Goal: Transaction & Acquisition: Purchase product/service

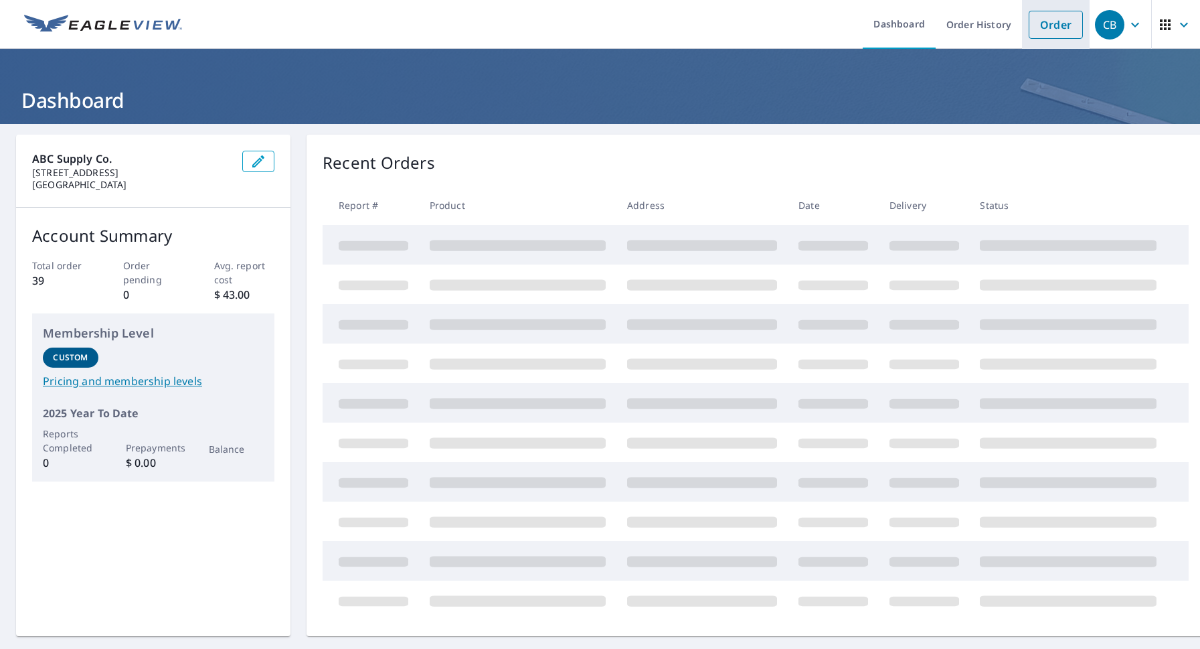
click at [1054, 29] on link "Order" at bounding box center [1056, 25] width 54 height 28
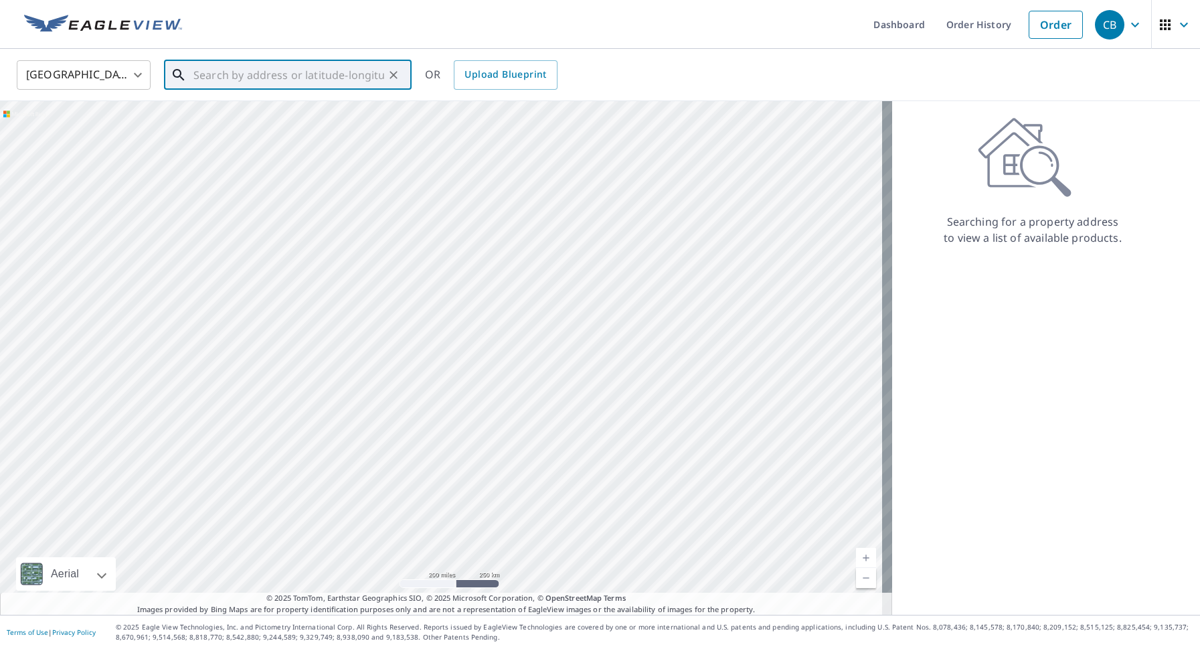
click at [220, 82] on input "text" at bounding box center [288, 74] width 191 height 37
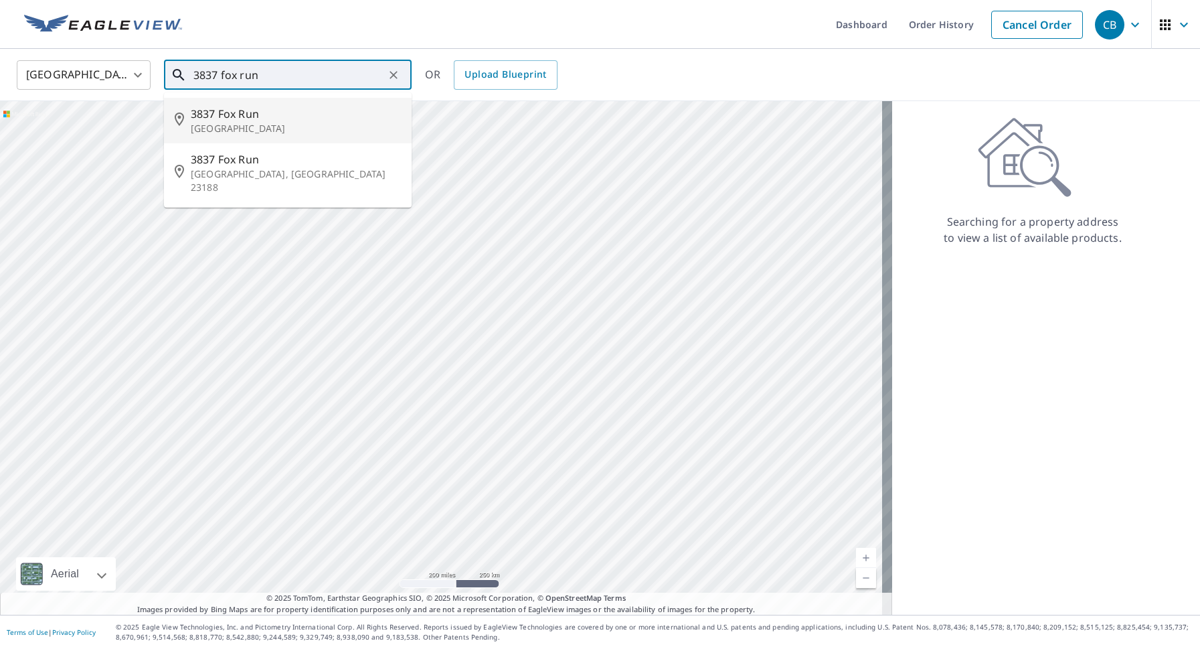
click at [226, 125] on p "[GEOGRAPHIC_DATA]" at bounding box center [296, 128] width 210 height 13
type input "[STREET_ADDRESS]"
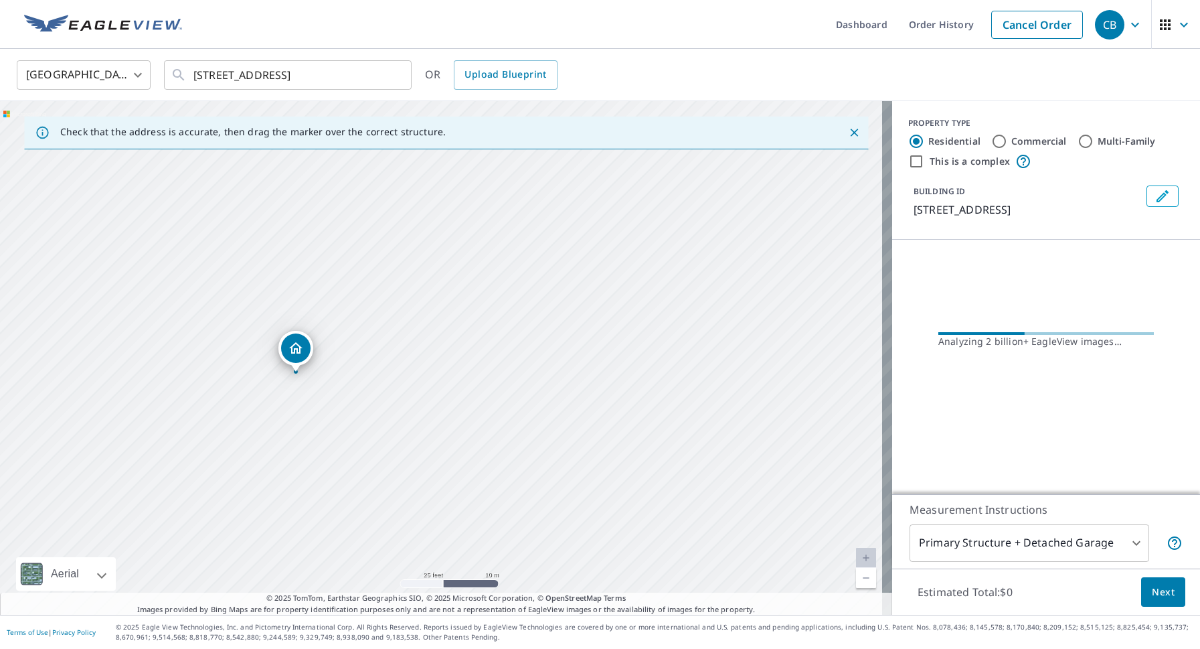
drag, startPoint x: 522, startPoint y: 265, endPoint x: 481, endPoint y: 430, distance: 170.3
click at [481, 430] on div "[STREET_ADDRESS]" at bounding box center [446, 357] width 892 height 513
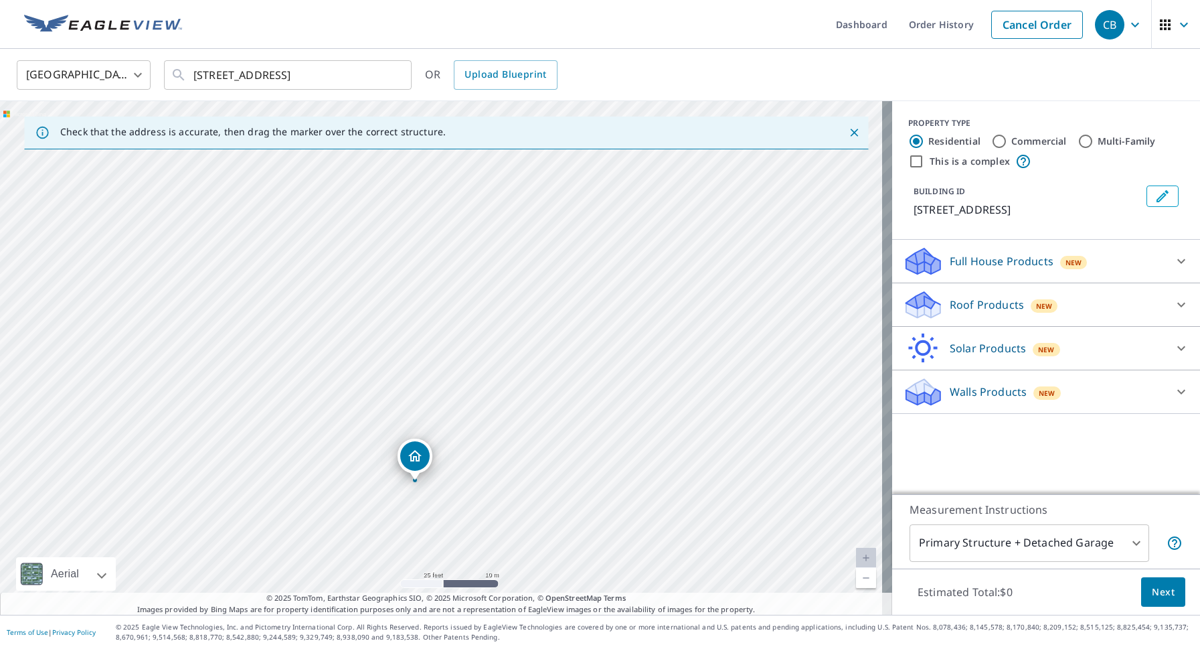
drag, startPoint x: 479, startPoint y: 459, endPoint x: 478, endPoint y: 469, distance: 9.5
click at [478, 469] on div "[STREET_ADDRESS]" at bounding box center [446, 357] width 892 height 513
drag, startPoint x: 511, startPoint y: 392, endPoint x: 485, endPoint y: 402, distance: 28.0
click at [485, 402] on div "[STREET_ADDRESS]" at bounding box center [446, 357] width 892 height 513
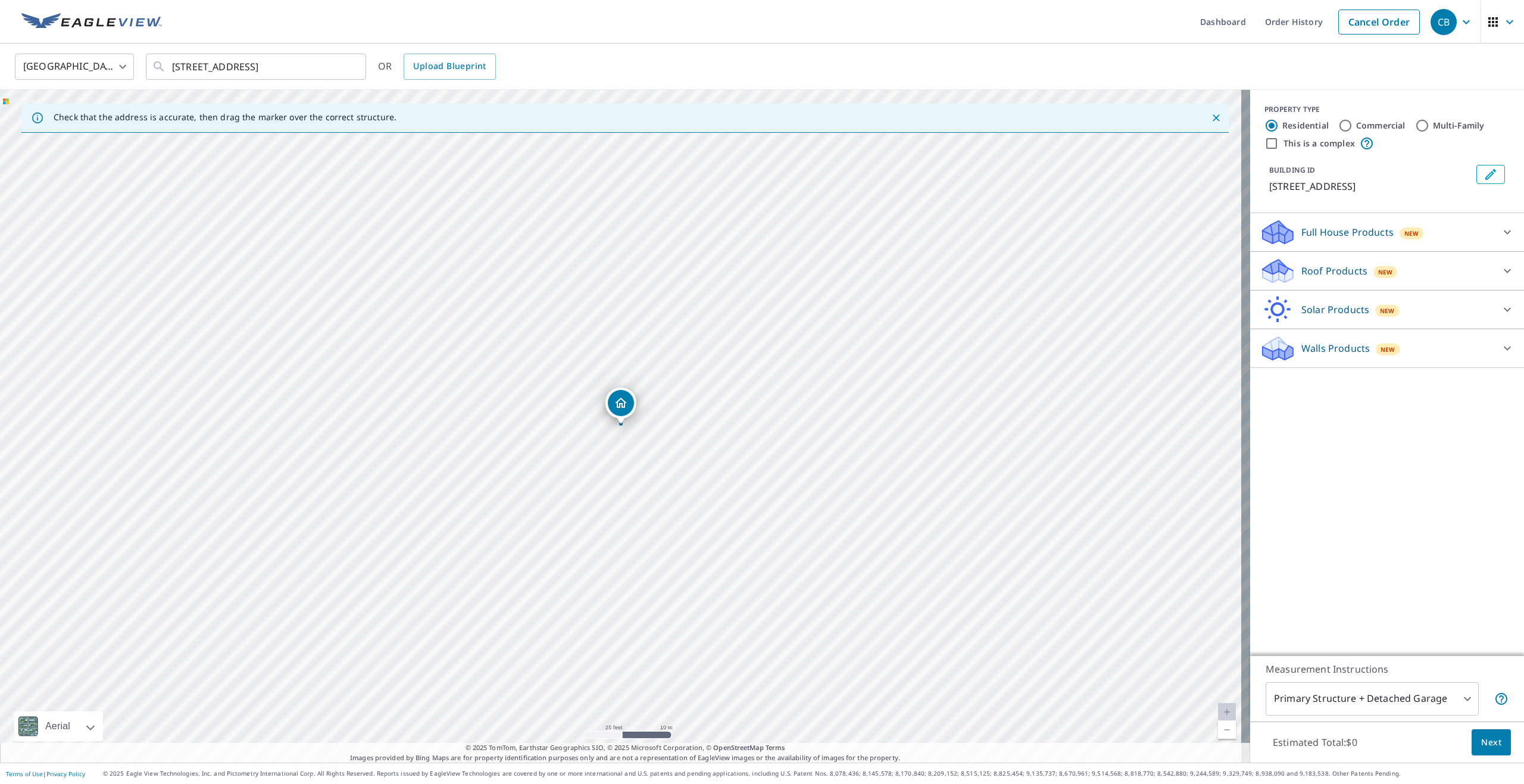
click at [1066, 273] on icon at bounding box center [1507, 271] width 14 height 14
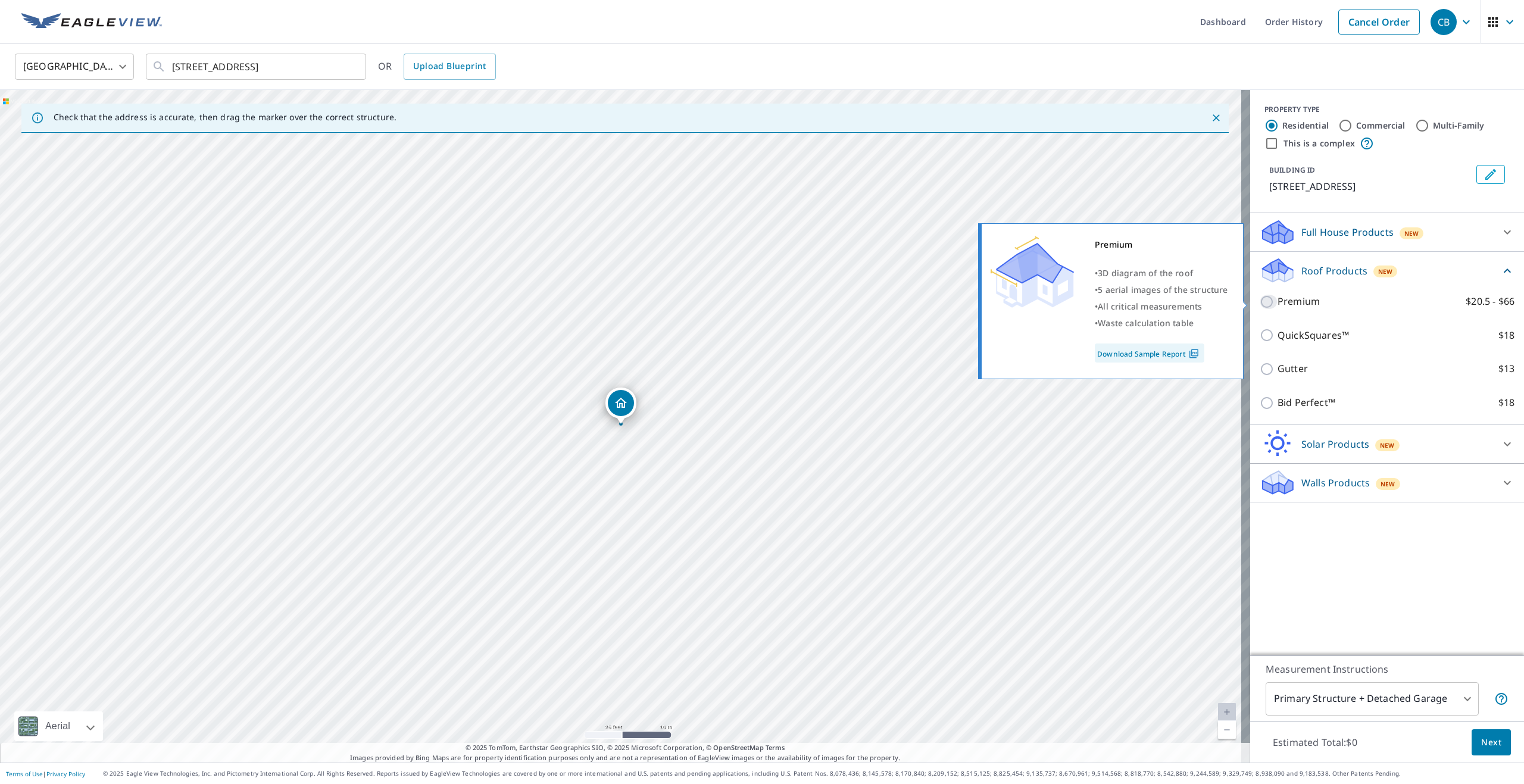
click at [1066, 301] on input "Premium $20.5 - $66" at bounding box center [1268, 301] width 18 height 14
checkbox input "true"
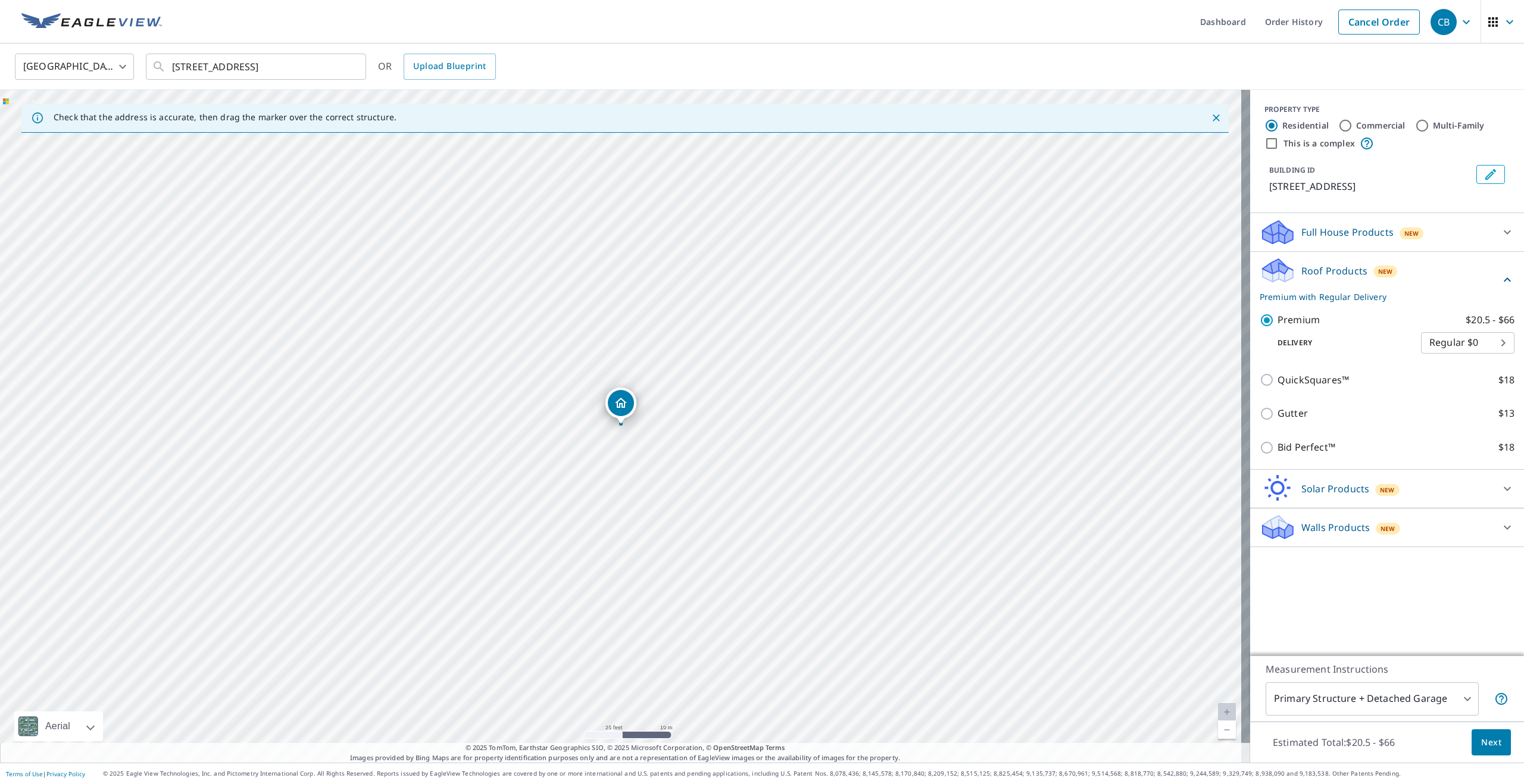
click at [1066, 576] on span "Next" at bounding box center [1490, 742] width 20 height 15
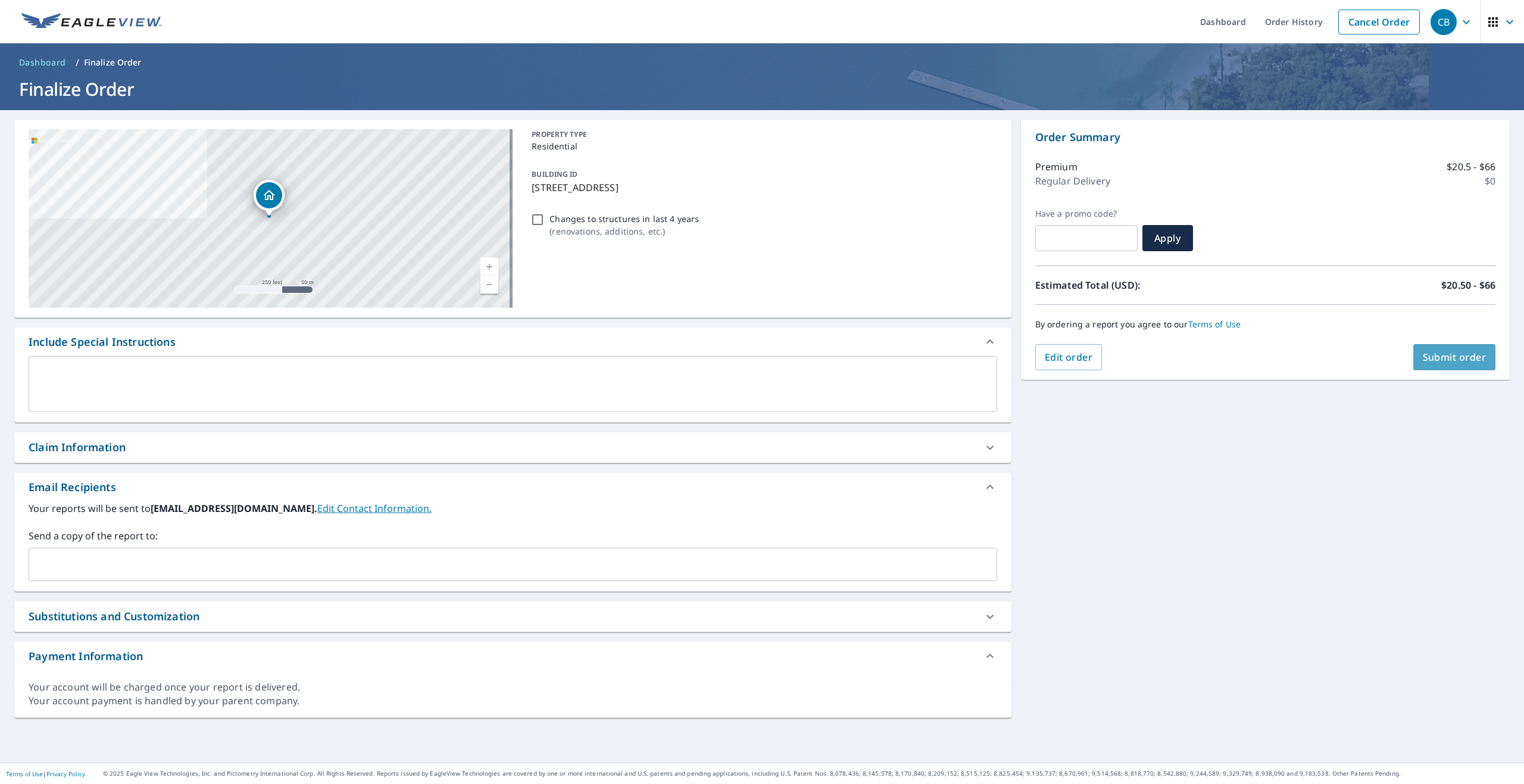
click at [1066, 361] on span "Submit order" at bounding box center [1455, 356] width 64 height 13
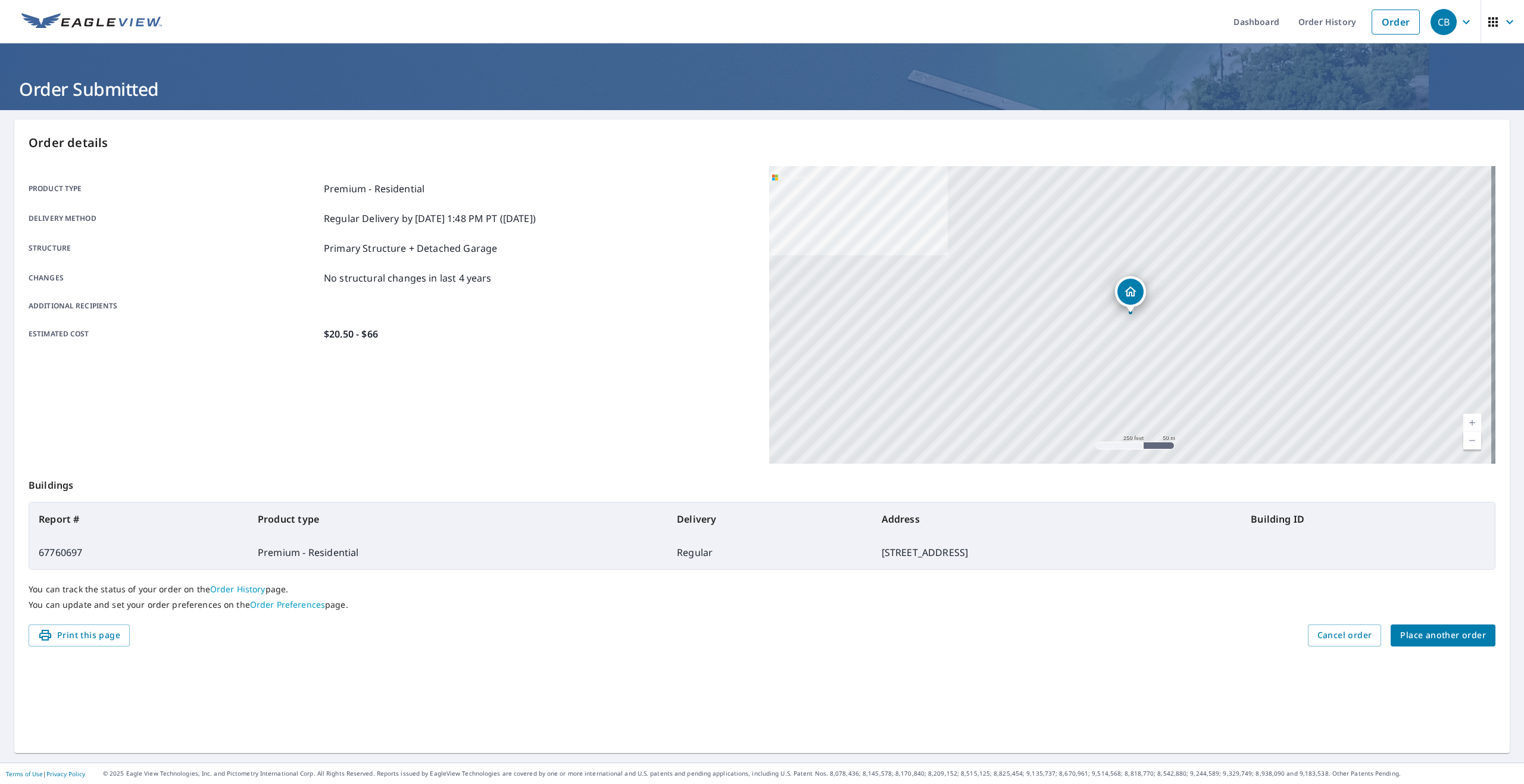
click at [1066, 17] on icon "button" at bounding box center [1466, 22] width 14 height 14
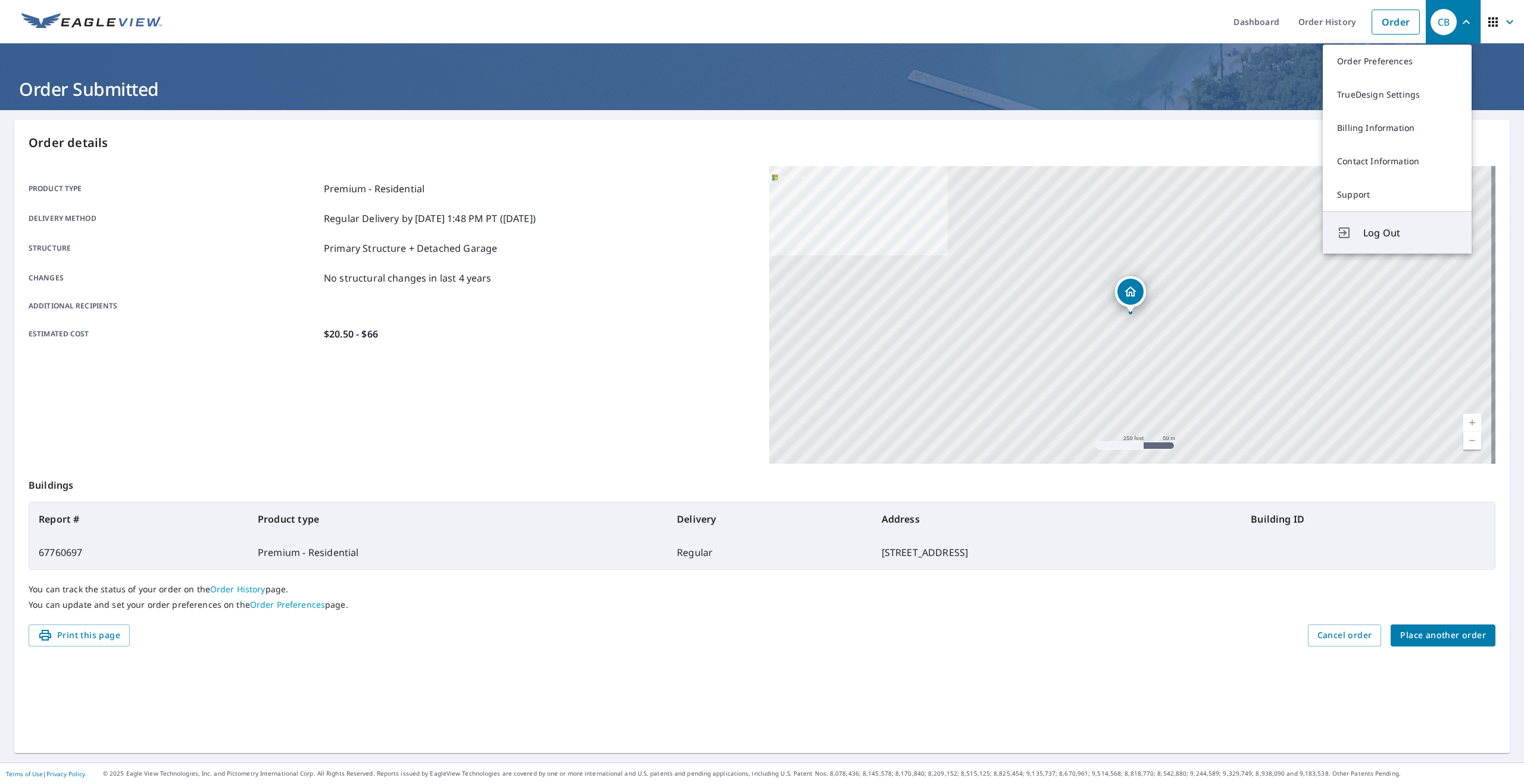
click at [1066, 235] on button "Log Out" at bounding box center [1396, 233] width 148 height 43
